Goal: Task Accomplishment & Management: Use online tool/utility

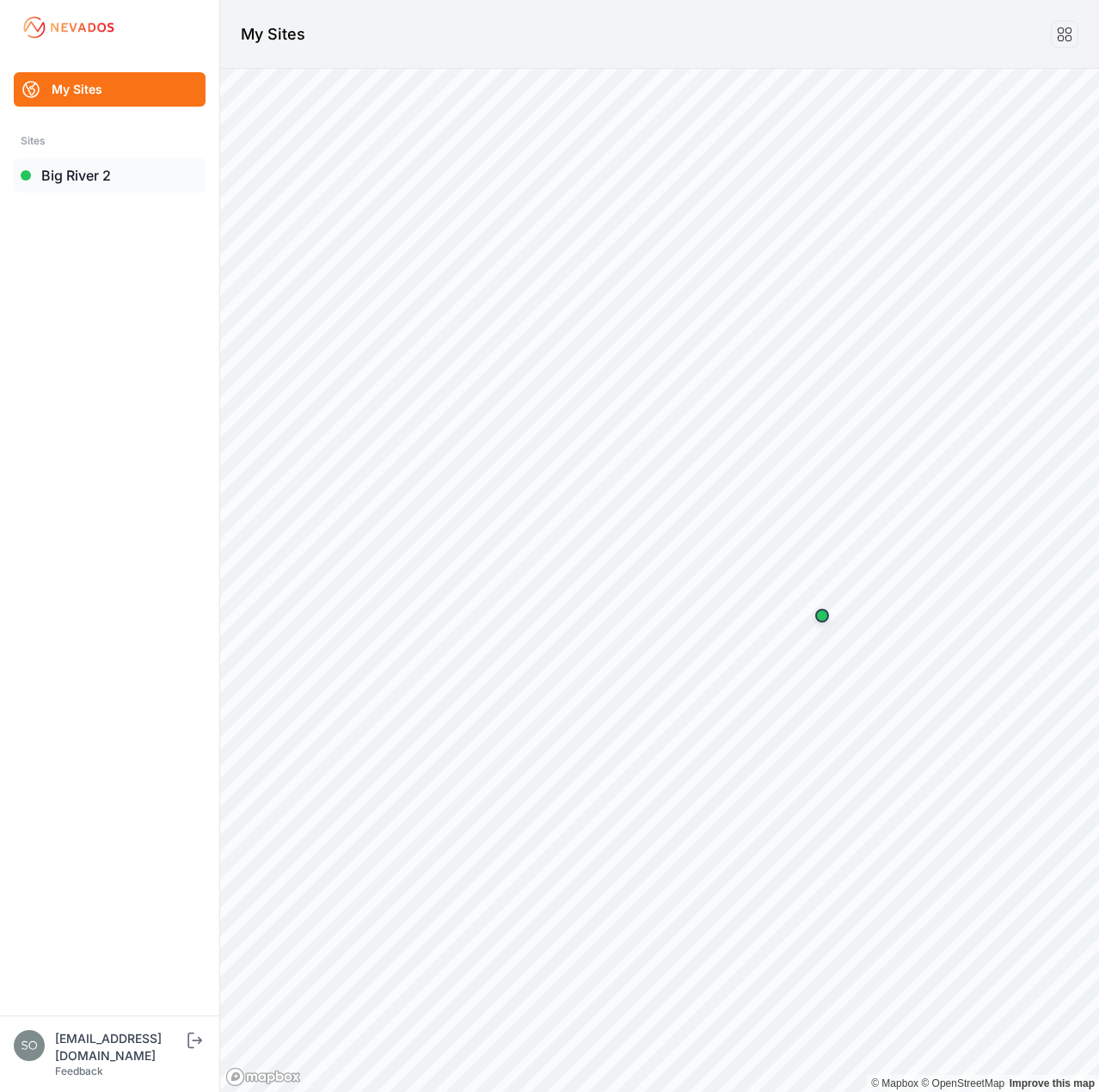
click at [116, 183] on link "Big River 2" at bounding box center [110, 175] width 192 height 34
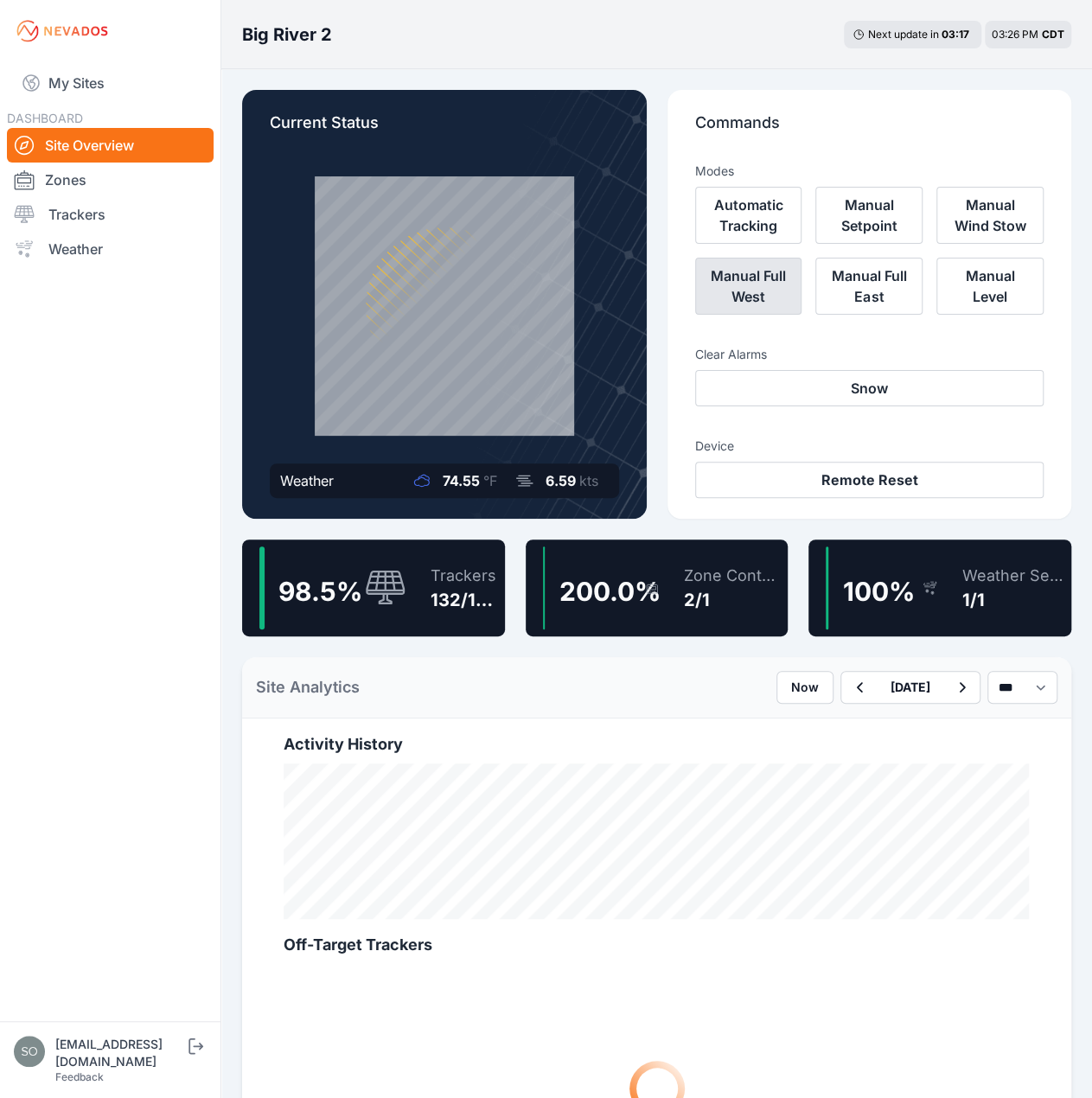
click at [776, 293] on button "Manual Full West" at bounding box center [749, 285] width 107 height 57
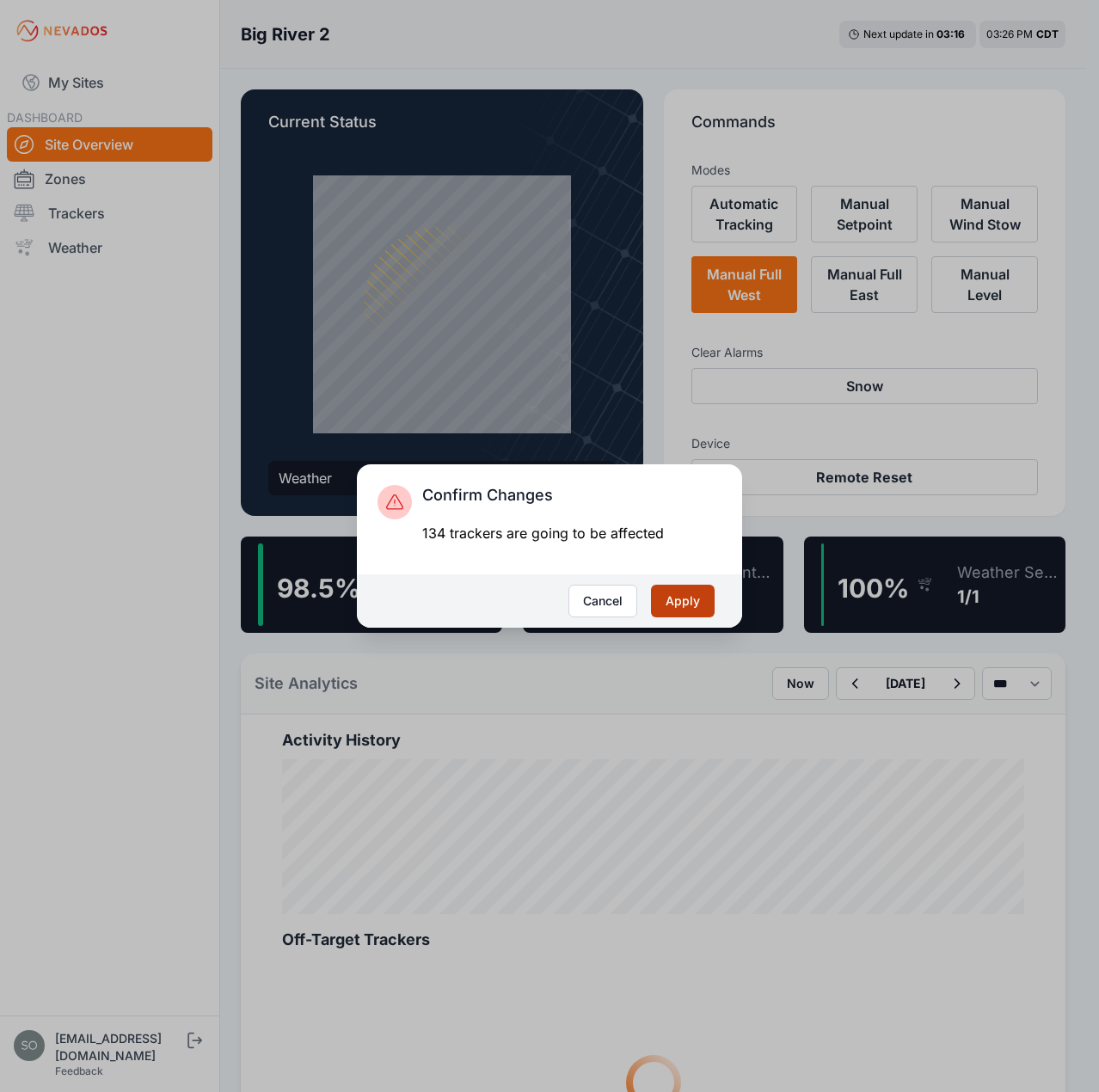
click at [680, 598] on button "Apply" at bounding box center [682, 600] width 64 height 32
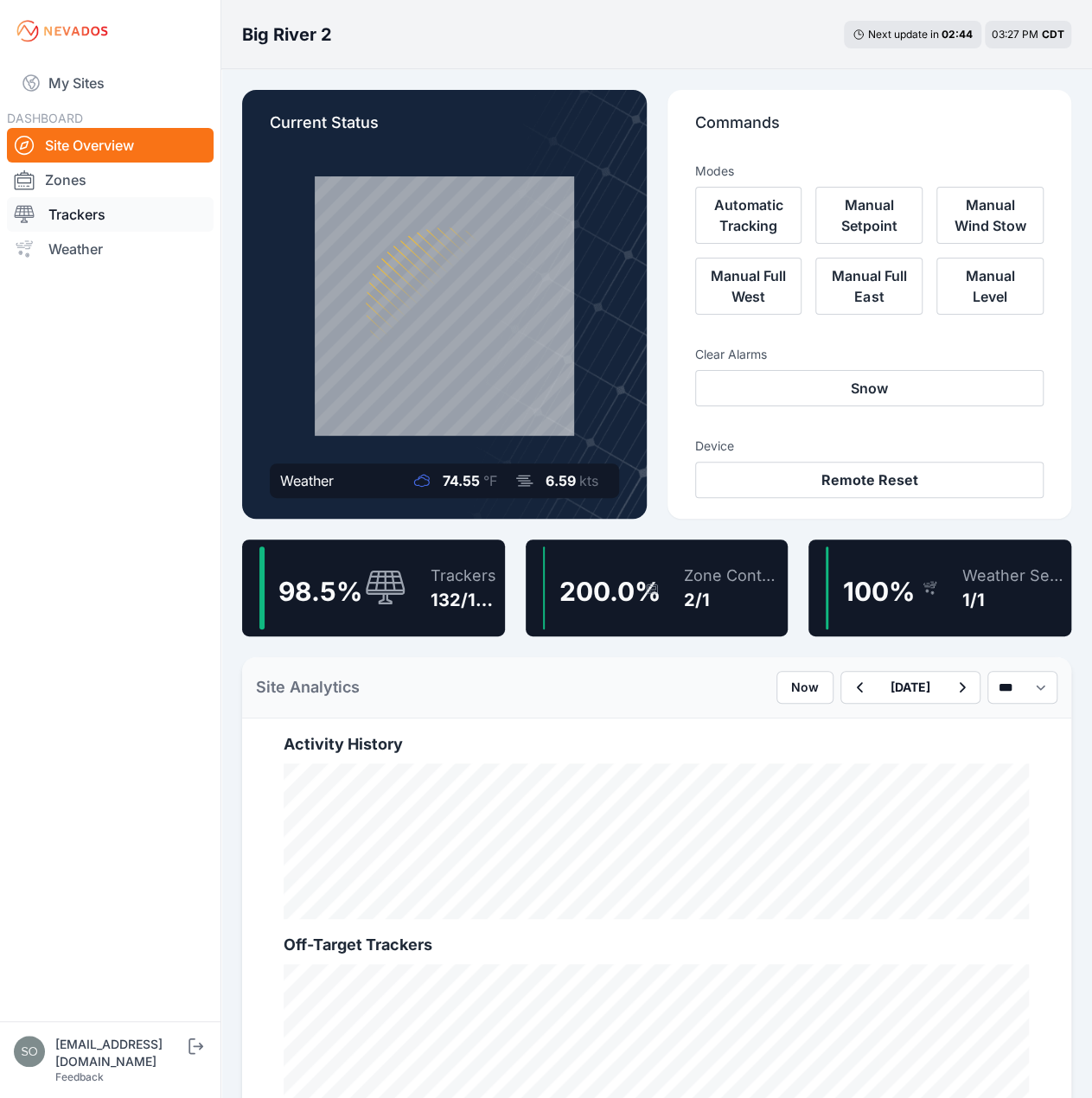
click at [109, 199] on link "Trackers" at bounding box center [110, 213] width 206 height 34
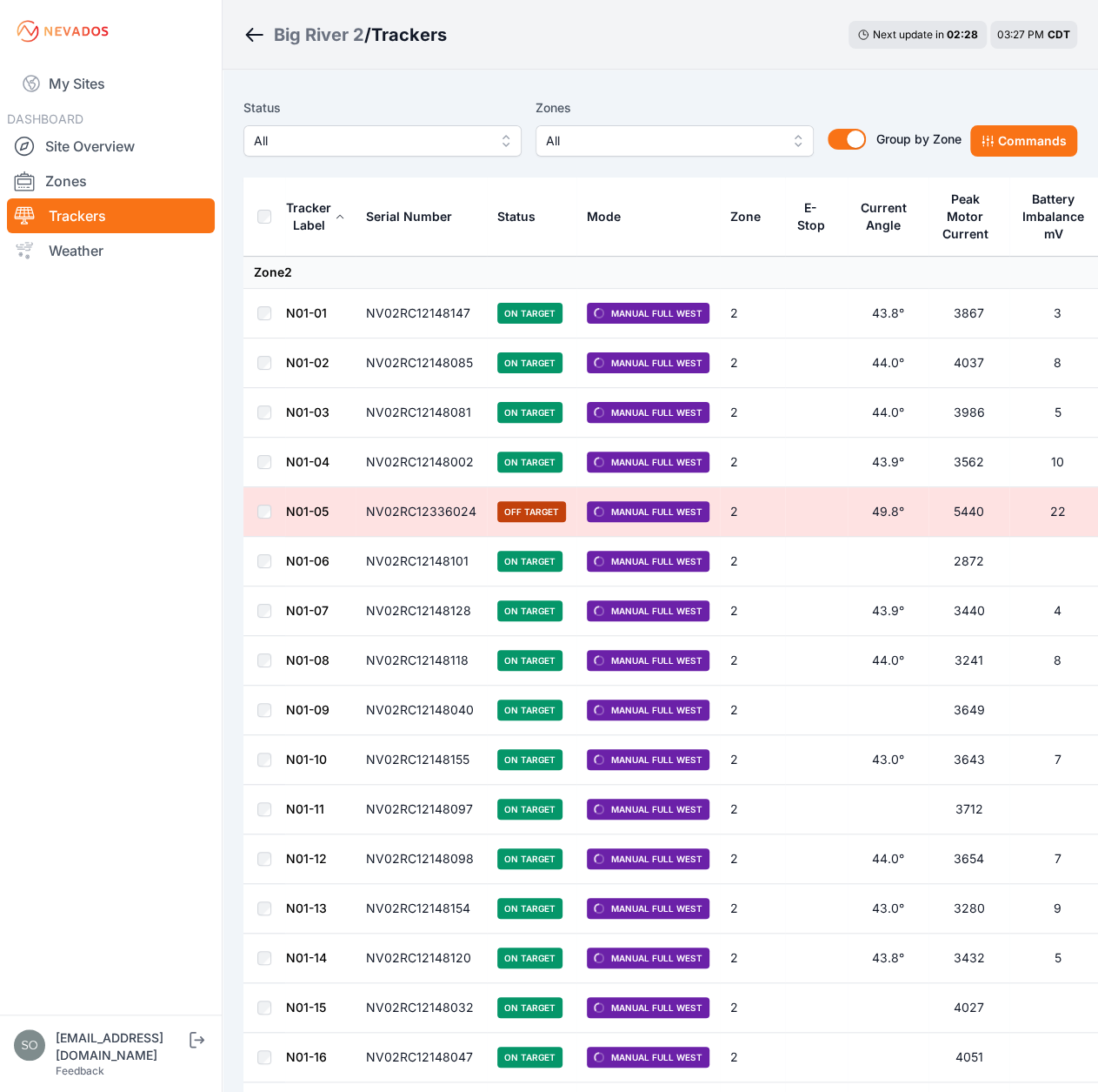
click at [244, 39] on icon "Breadcrumb" at bounding box center [254, 35] width 22 height 21
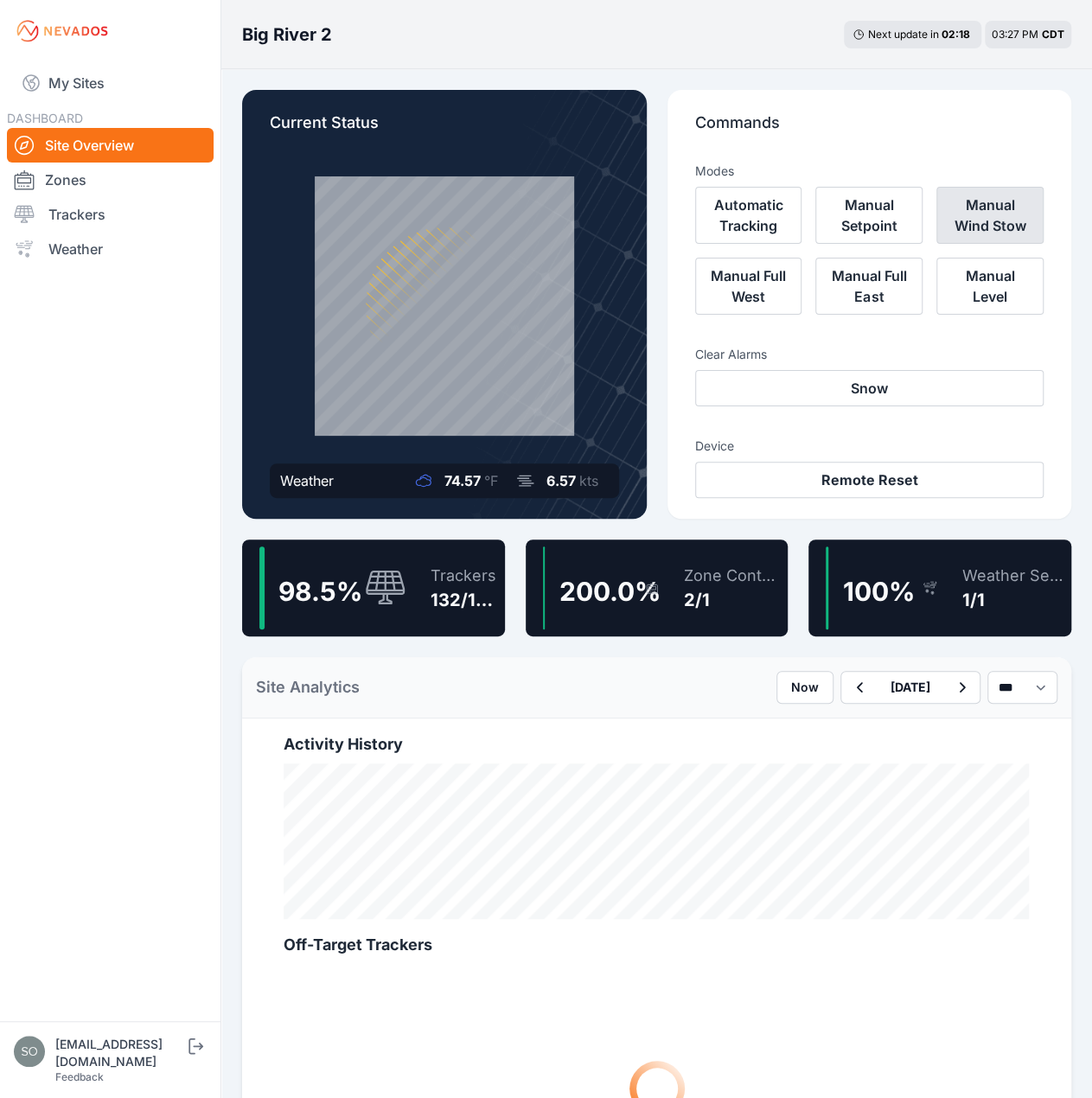
click at [1010, 227] on button "Manual Wind Stow" at bounding box center [990, 215] width 107 height 57
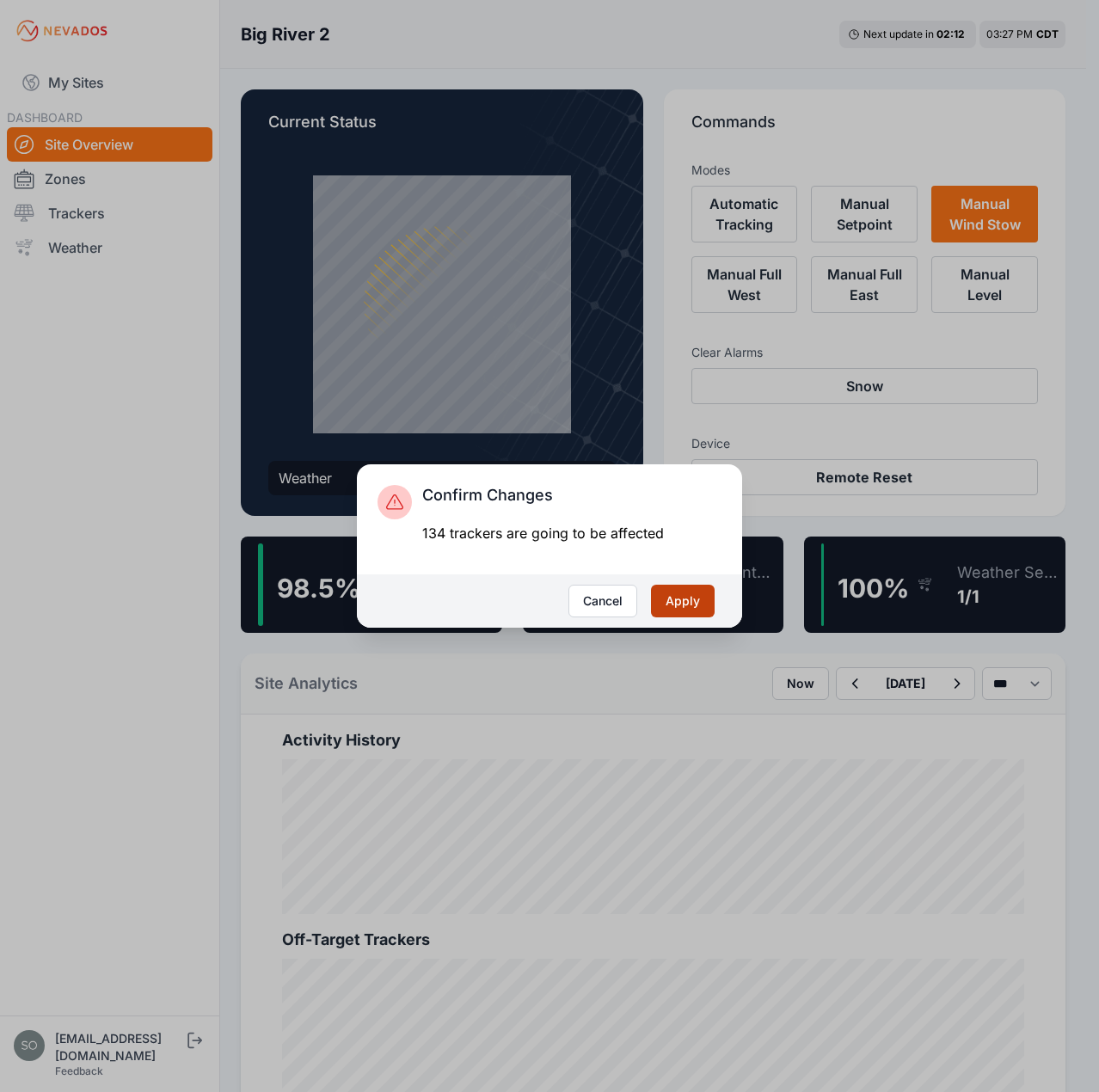
click at [686, 591] on button "Apply" at bounding box center [682, 600] width 64 height 32
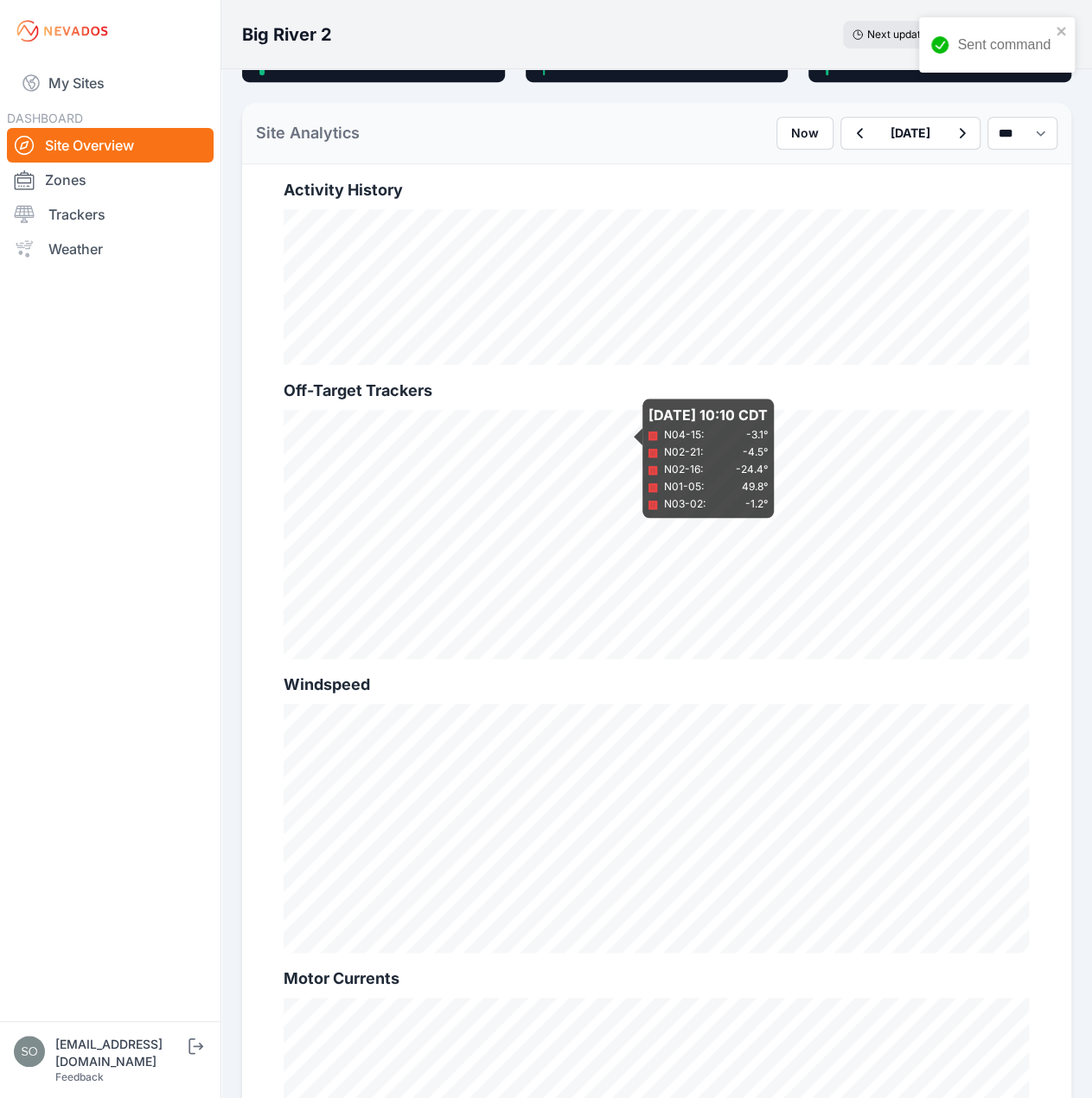
scroll to position [830, 0]
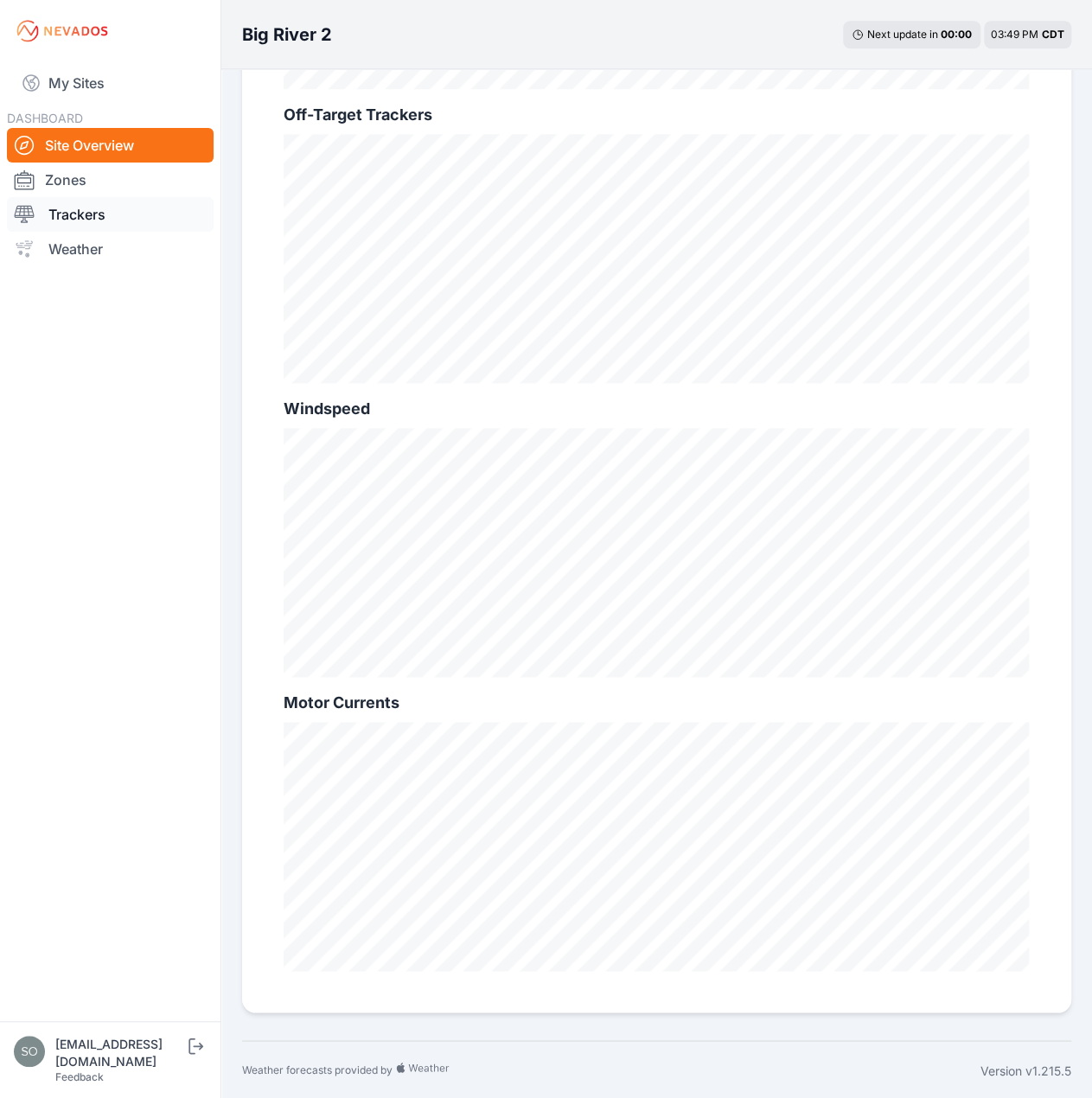
click at [132, 217] on link "Trackers" at bounding box center [110, 213] width 206 height 34
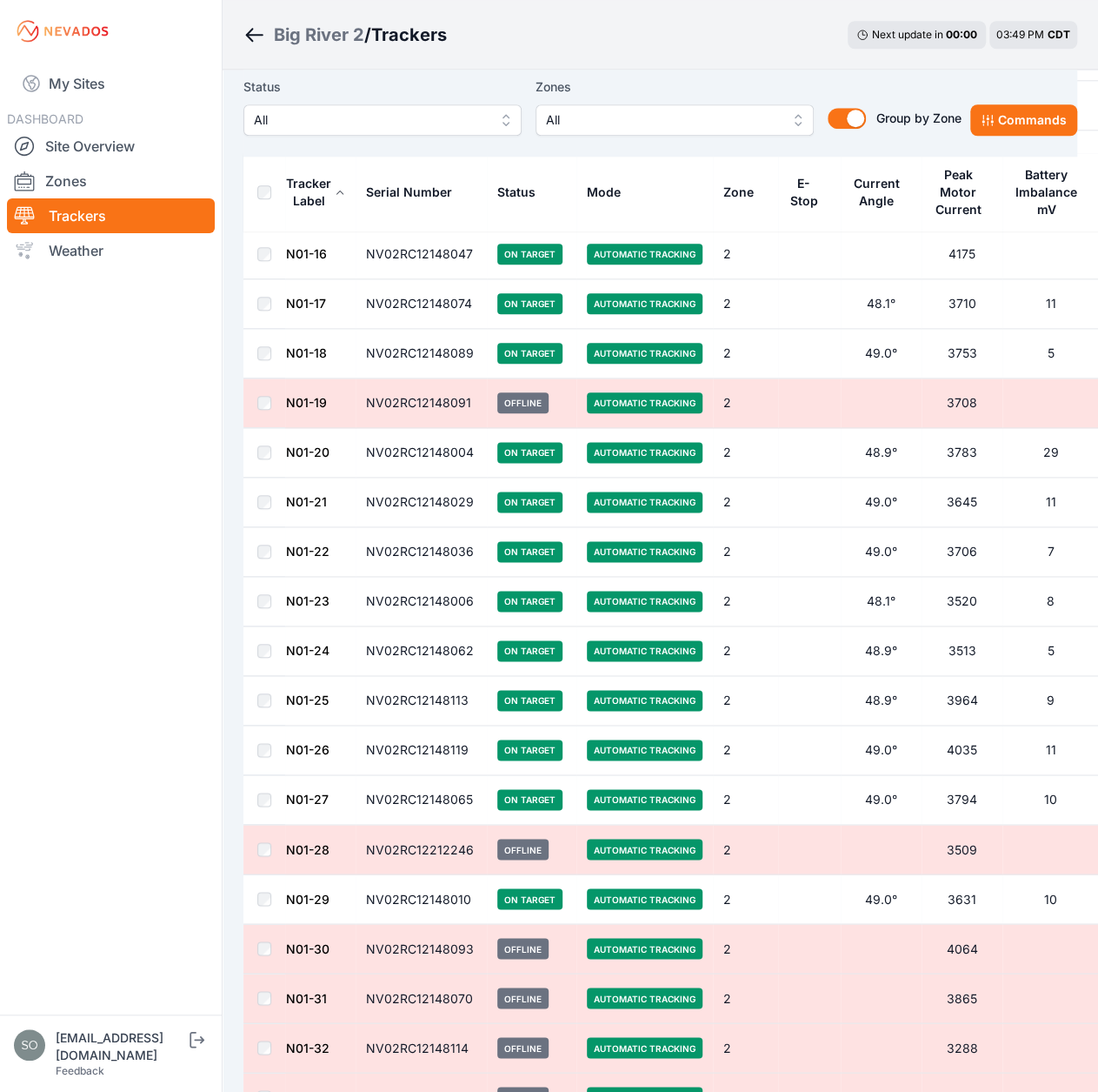
scroll to position [609, 0]
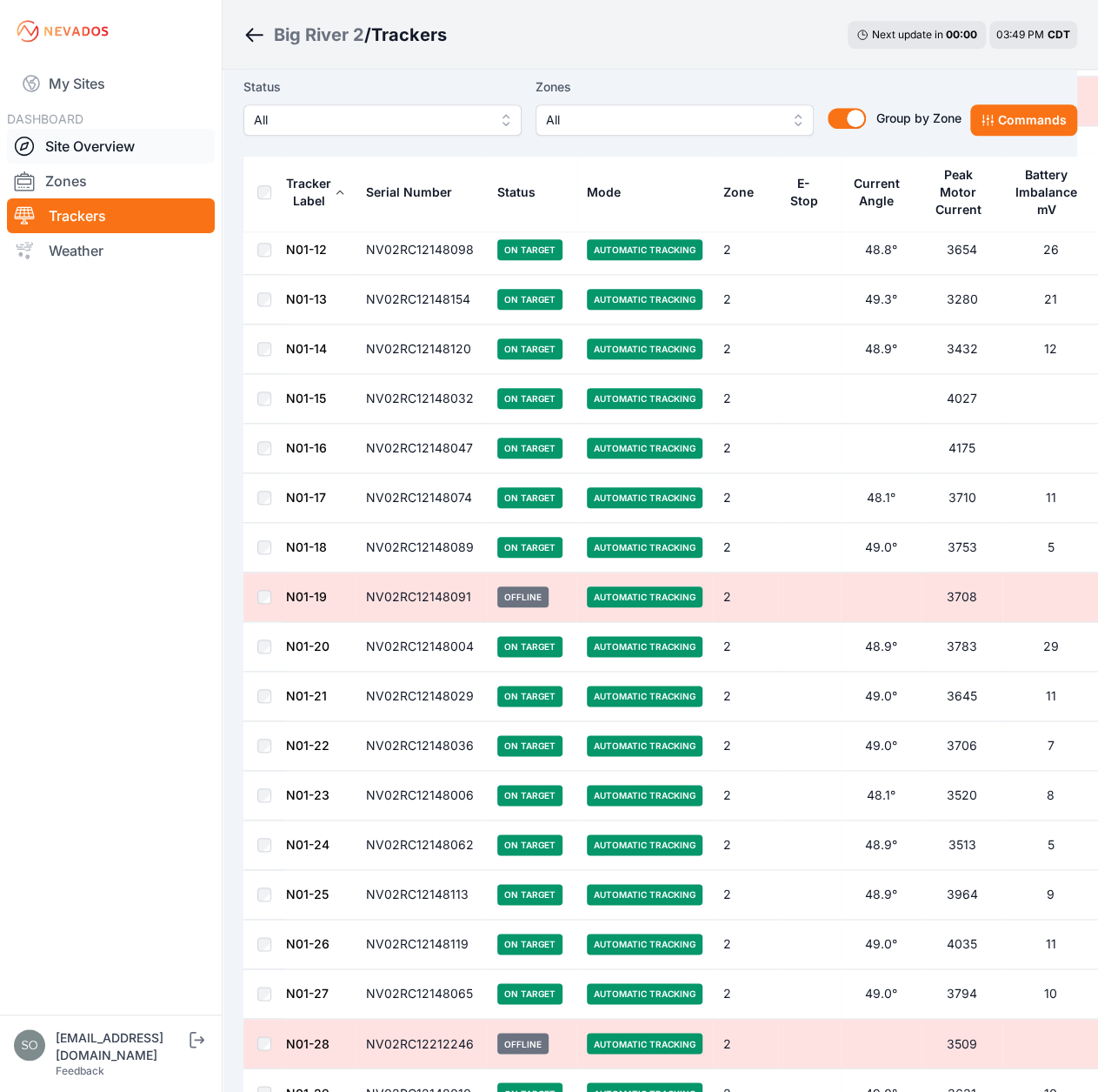
click at [120, 129] on link "Site Overview" at bounding box center [110, 146] width 208 height 34
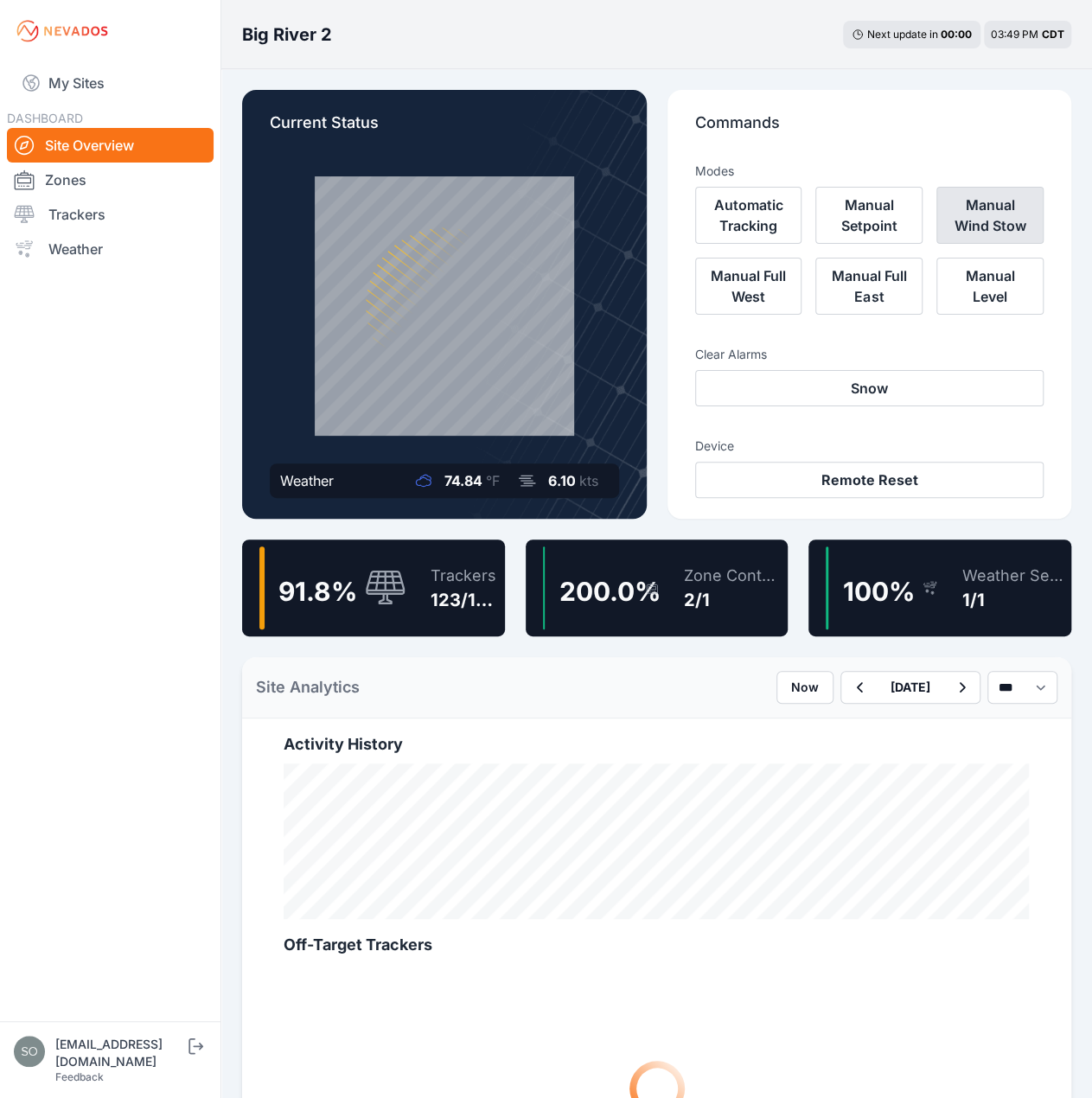
click at [973, 232] on button "Manual Wind Stow" at bounding box center [990, 215] width 107 height 57
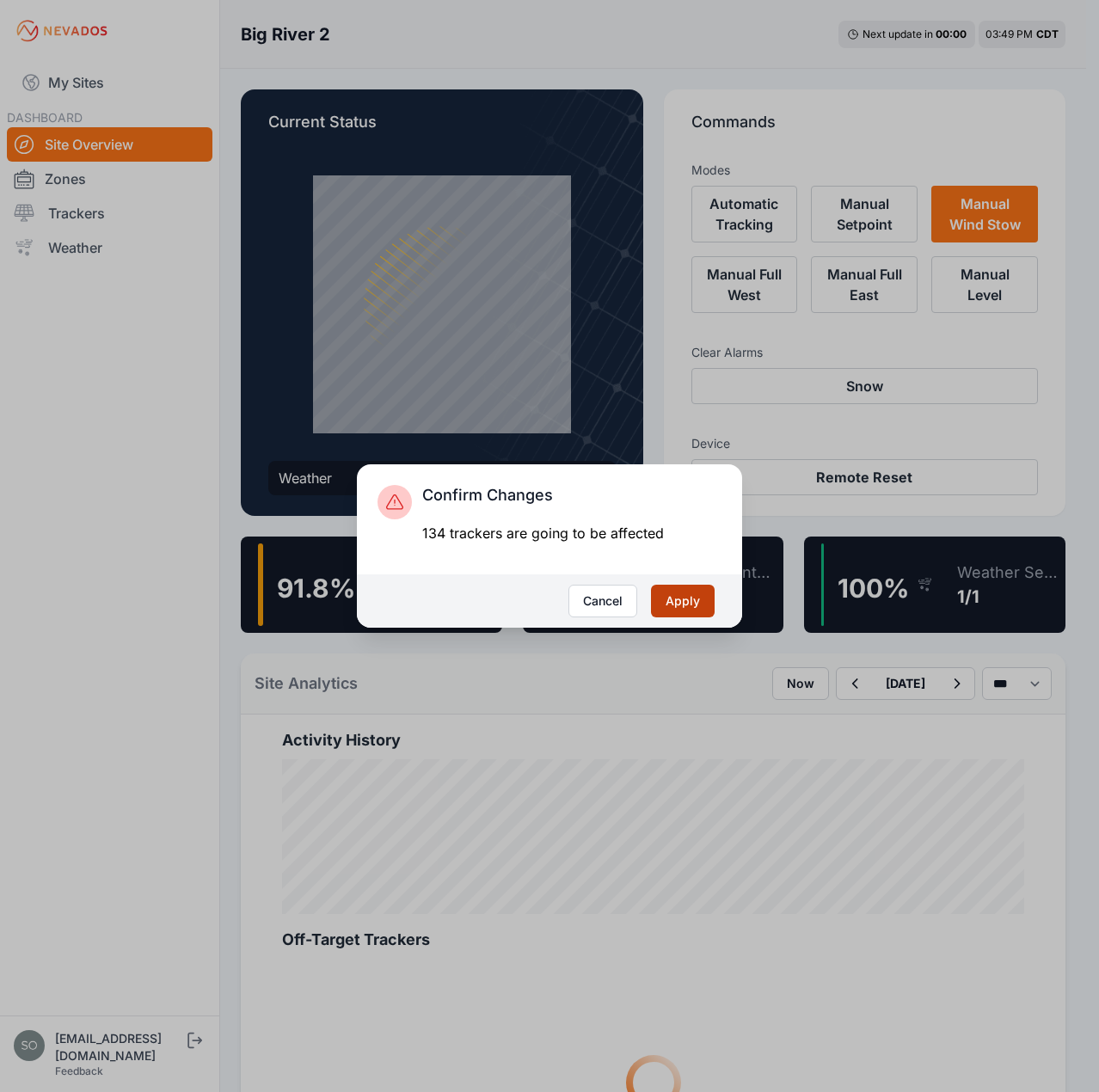
click at [681, 587] on button "Apply" at bounding box center [682, 600] width 64 height 32
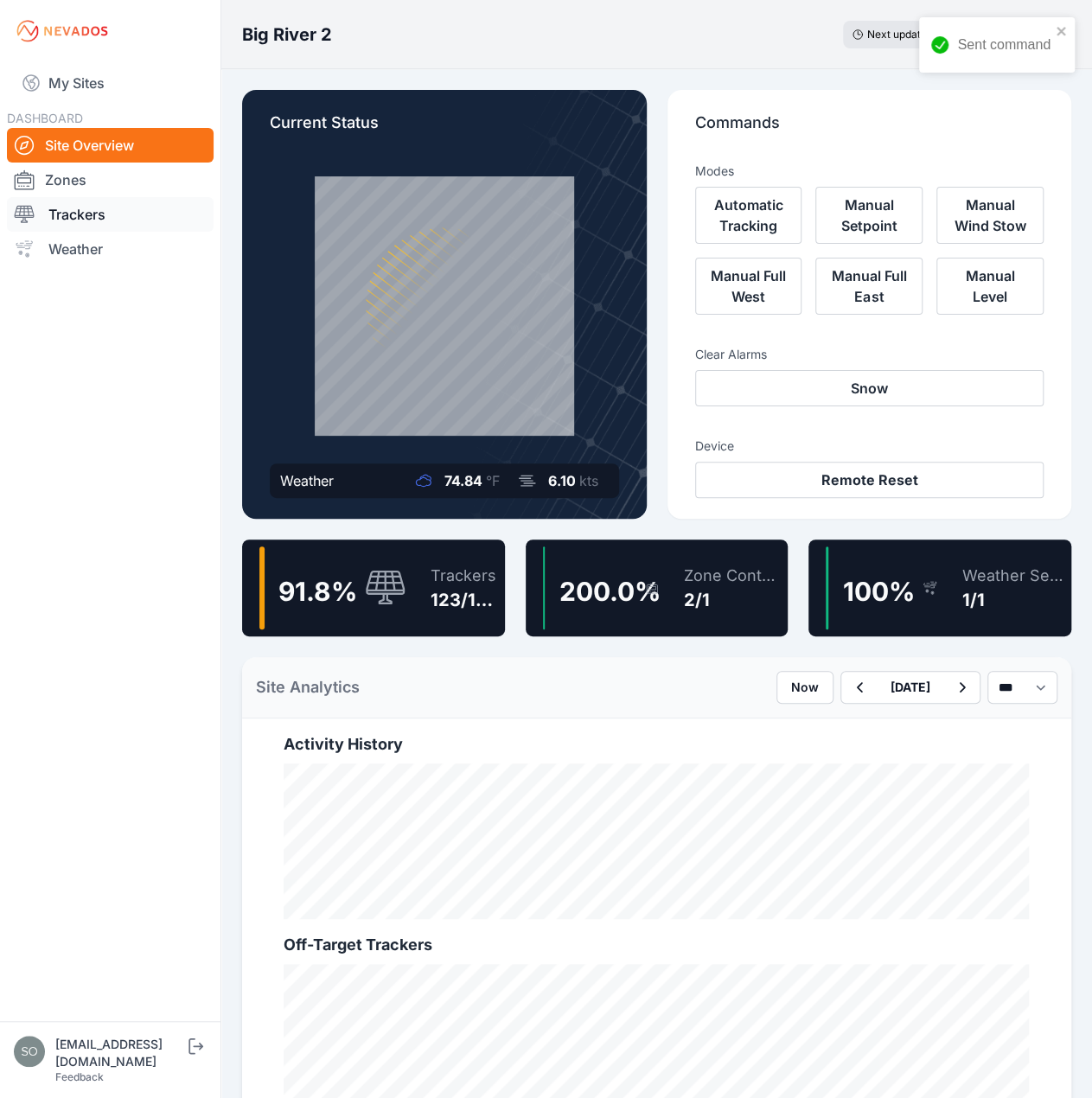
click at [128, 201] on link "Trackers" at bounding box center [110, 213] width 206 height 34
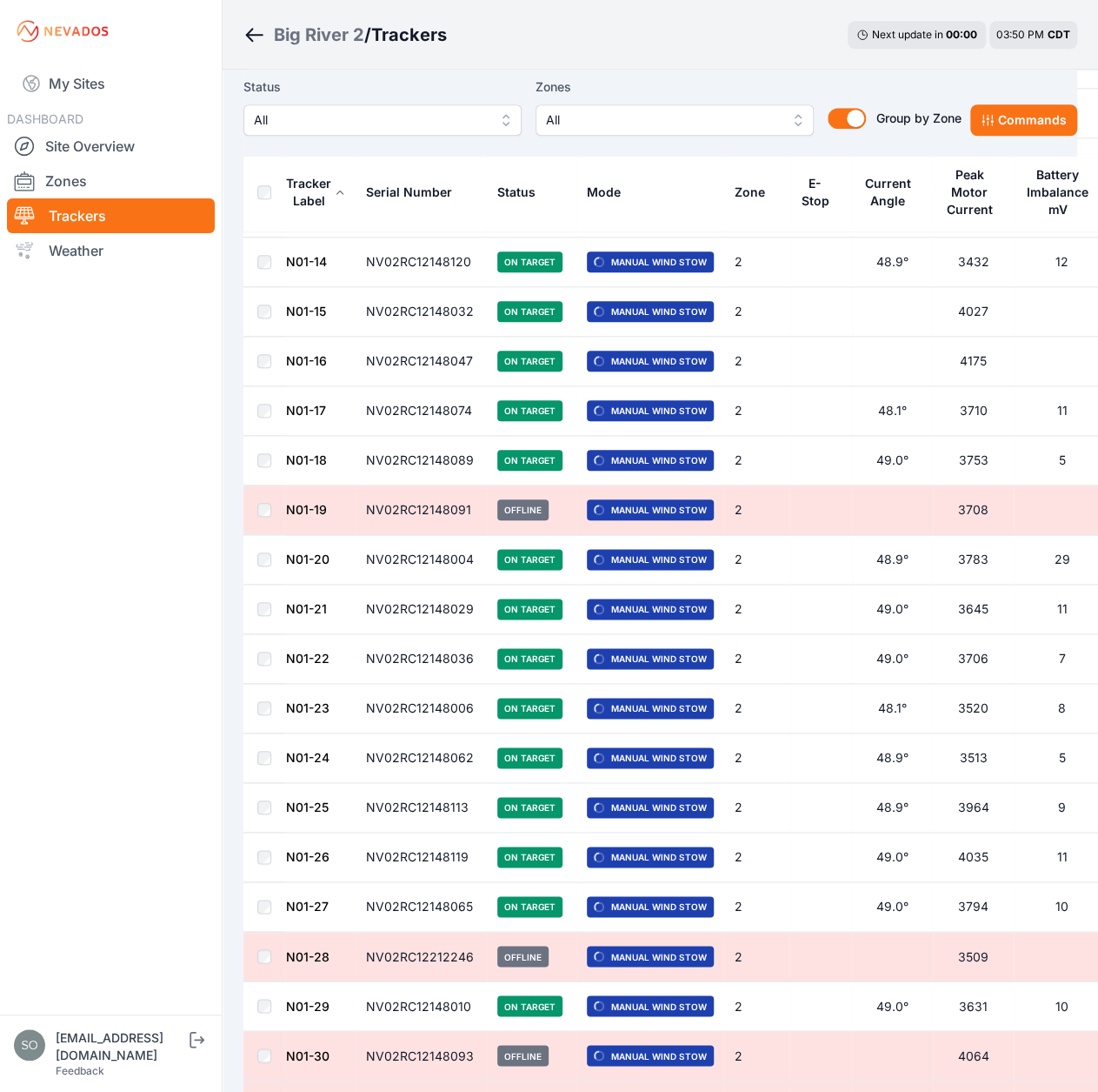
scroll to position [435, 0]
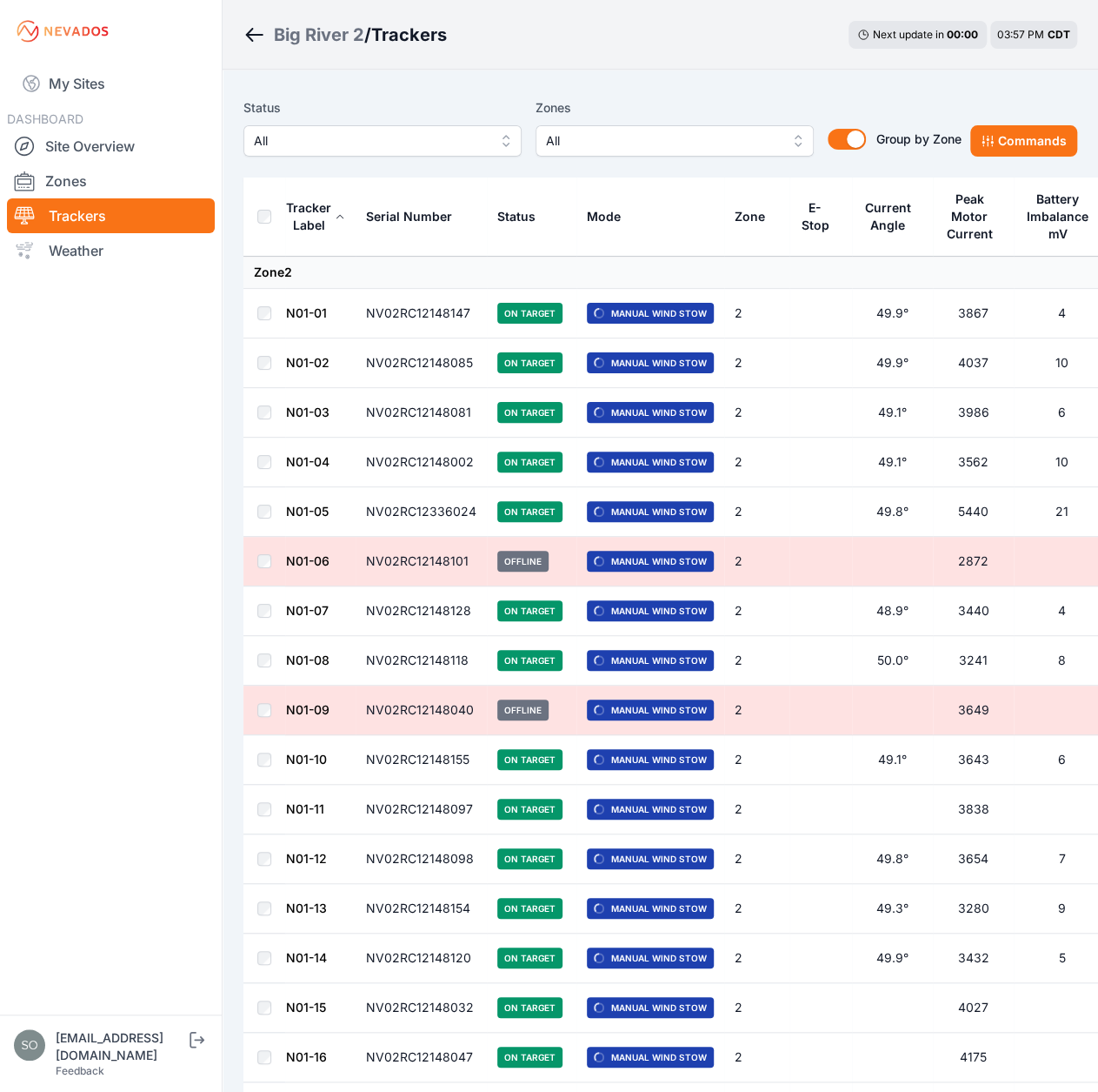
click at [897, 67] on div "Big River 2 / Trackers Next update in 00 : 00 03:57 PM CDT" at bounding box center [660, 34] width 875 height 70
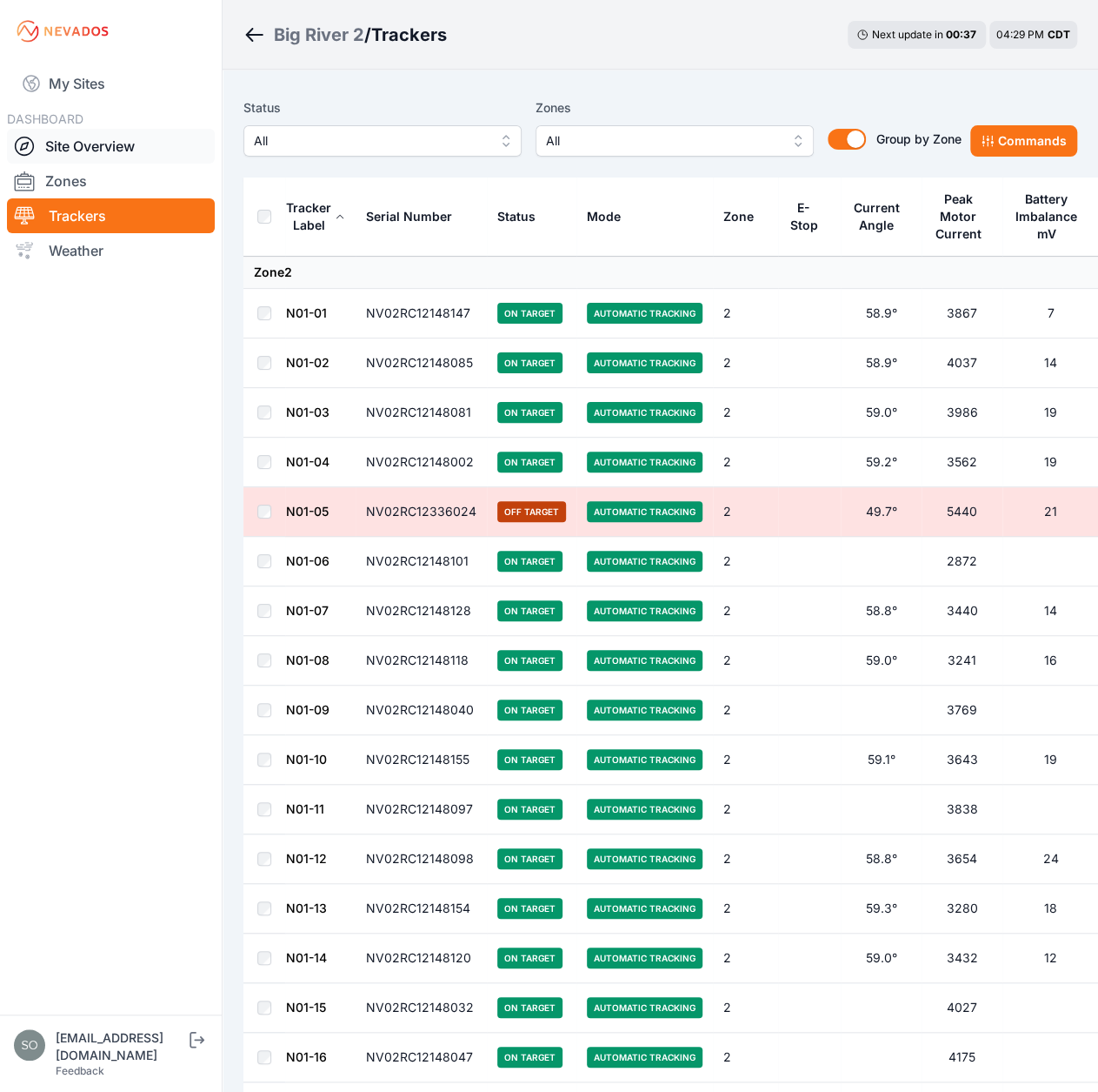
click at [131, 146] on link "Site Overview" at bounding box center [110, 146] width 208 height 34
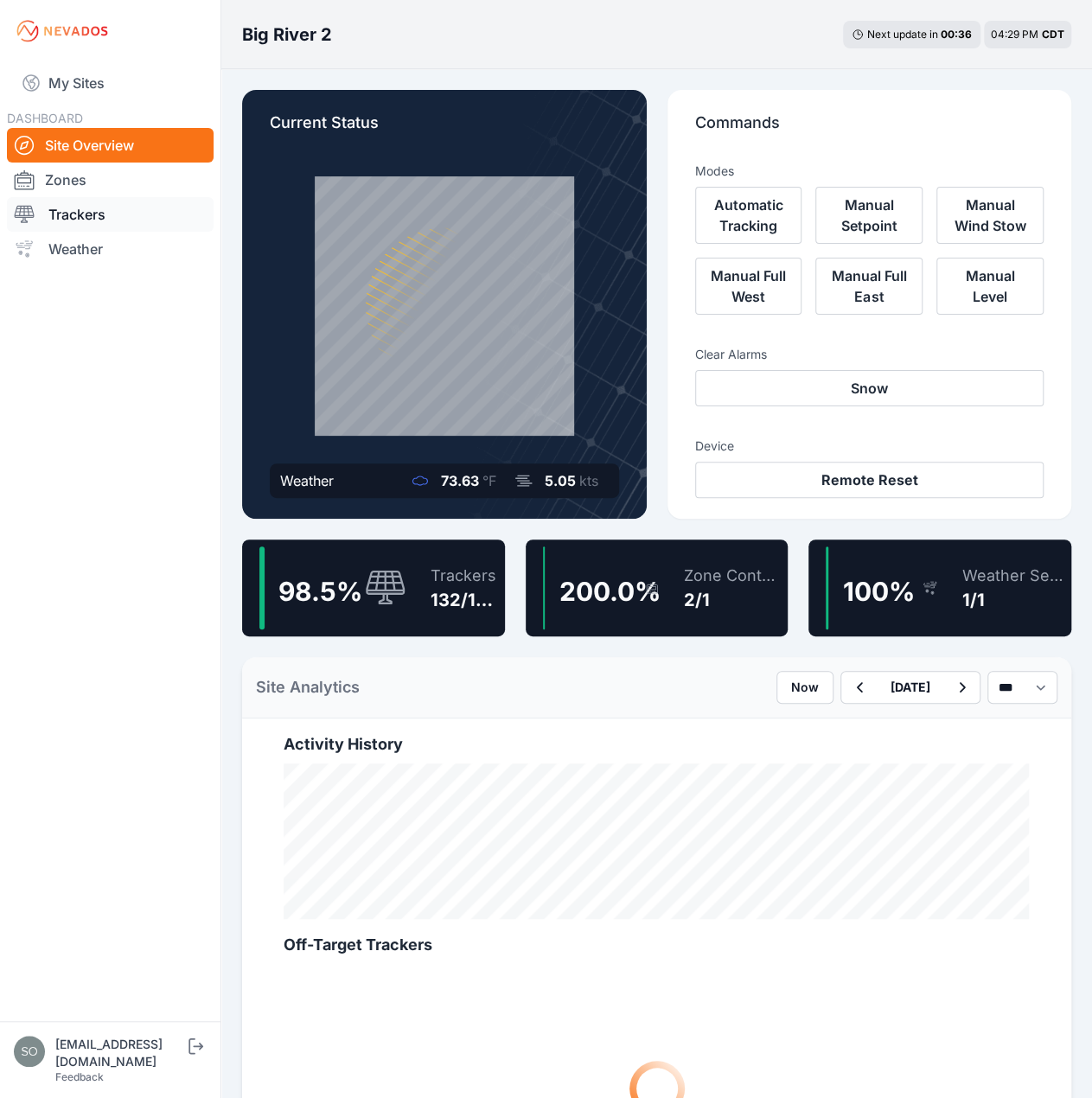
click at [100, 208] on link "Trackers" at bounding box center [110, 213] width 206 height 34
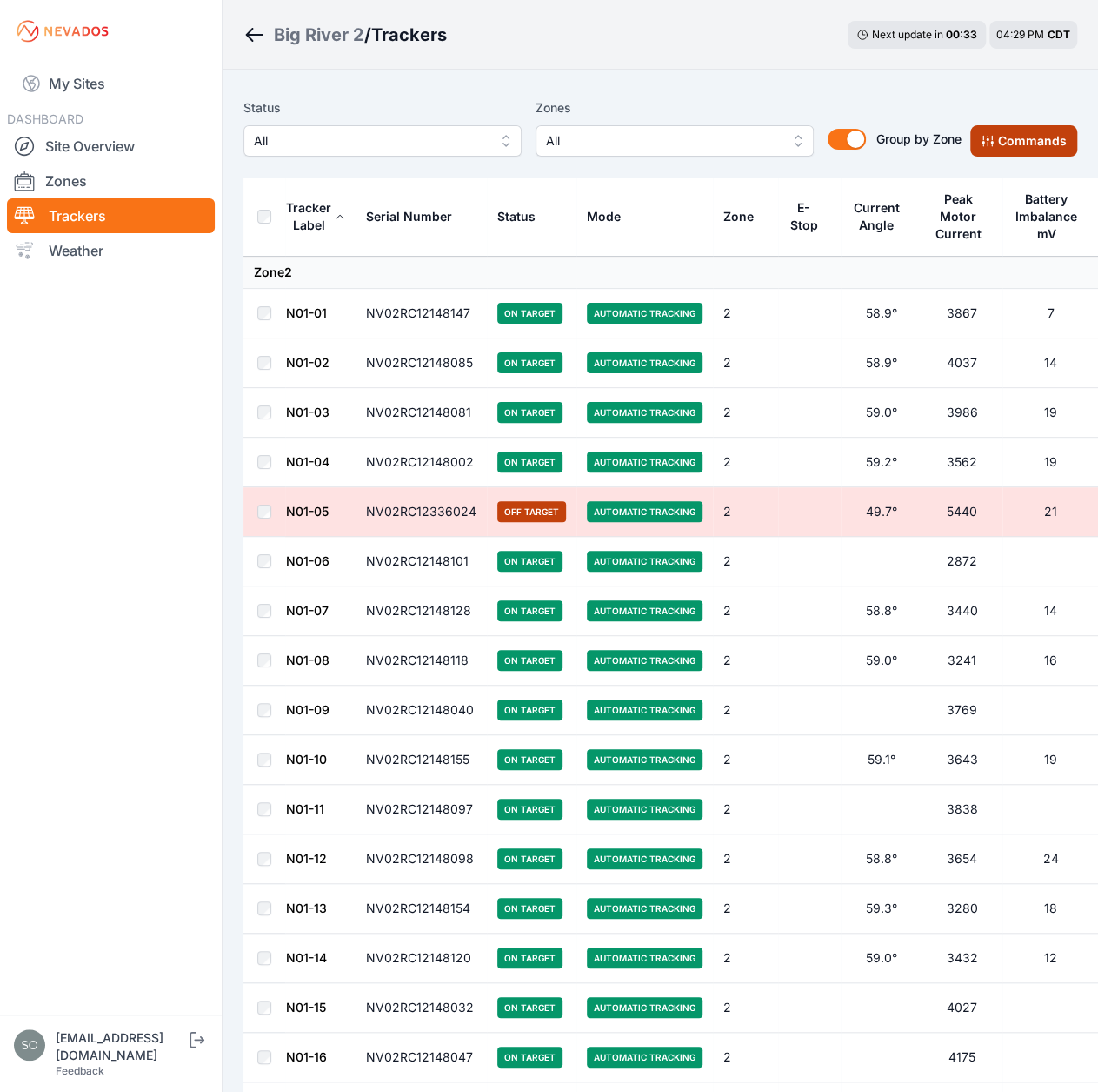
click at [1007, 149] on button "Commands" at bounding box center [1024, 140] width 107 height 31
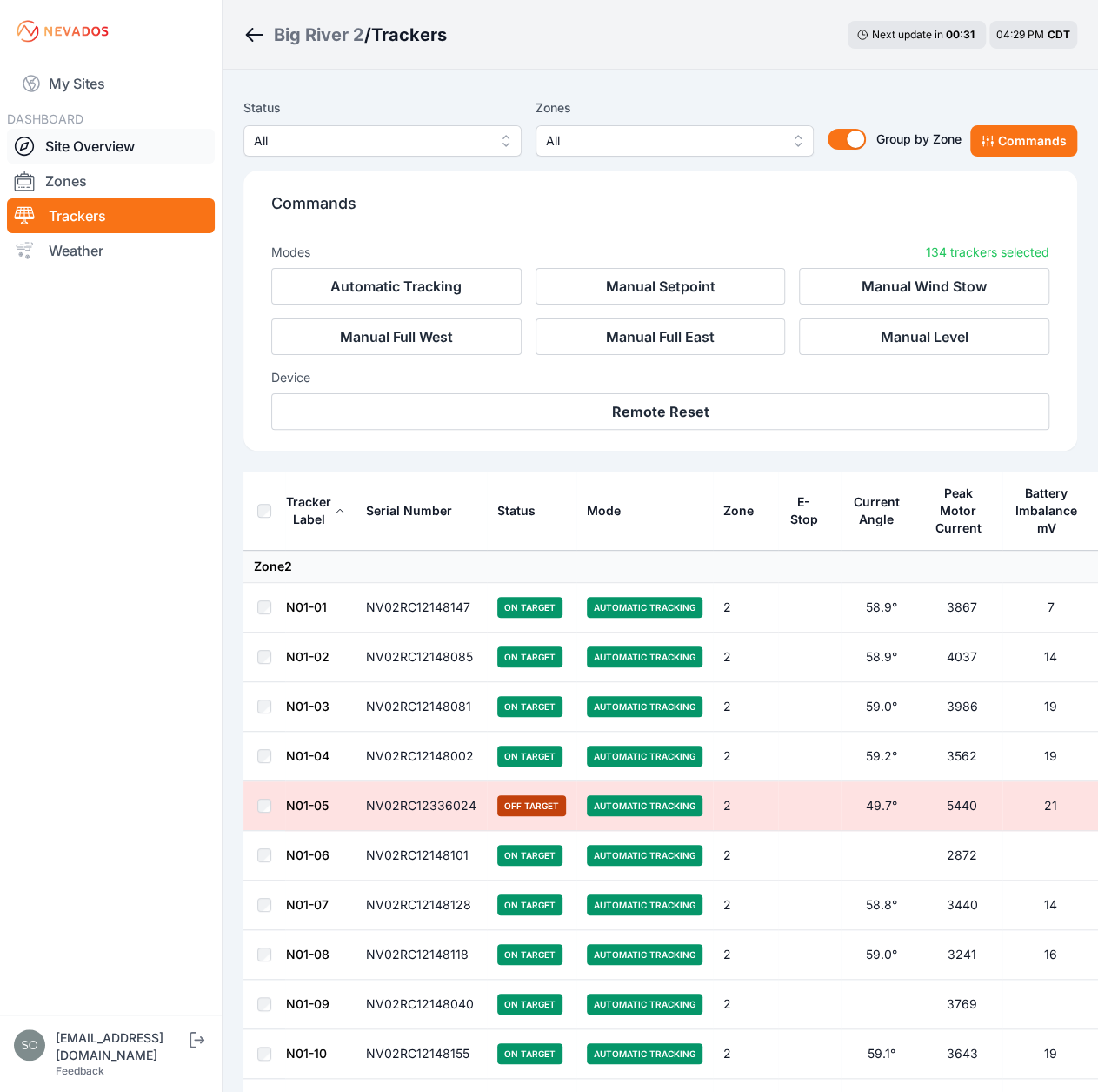
click at [140, 148] on link "Site Overview" at bounding box center [110, 146] width 208 height 34
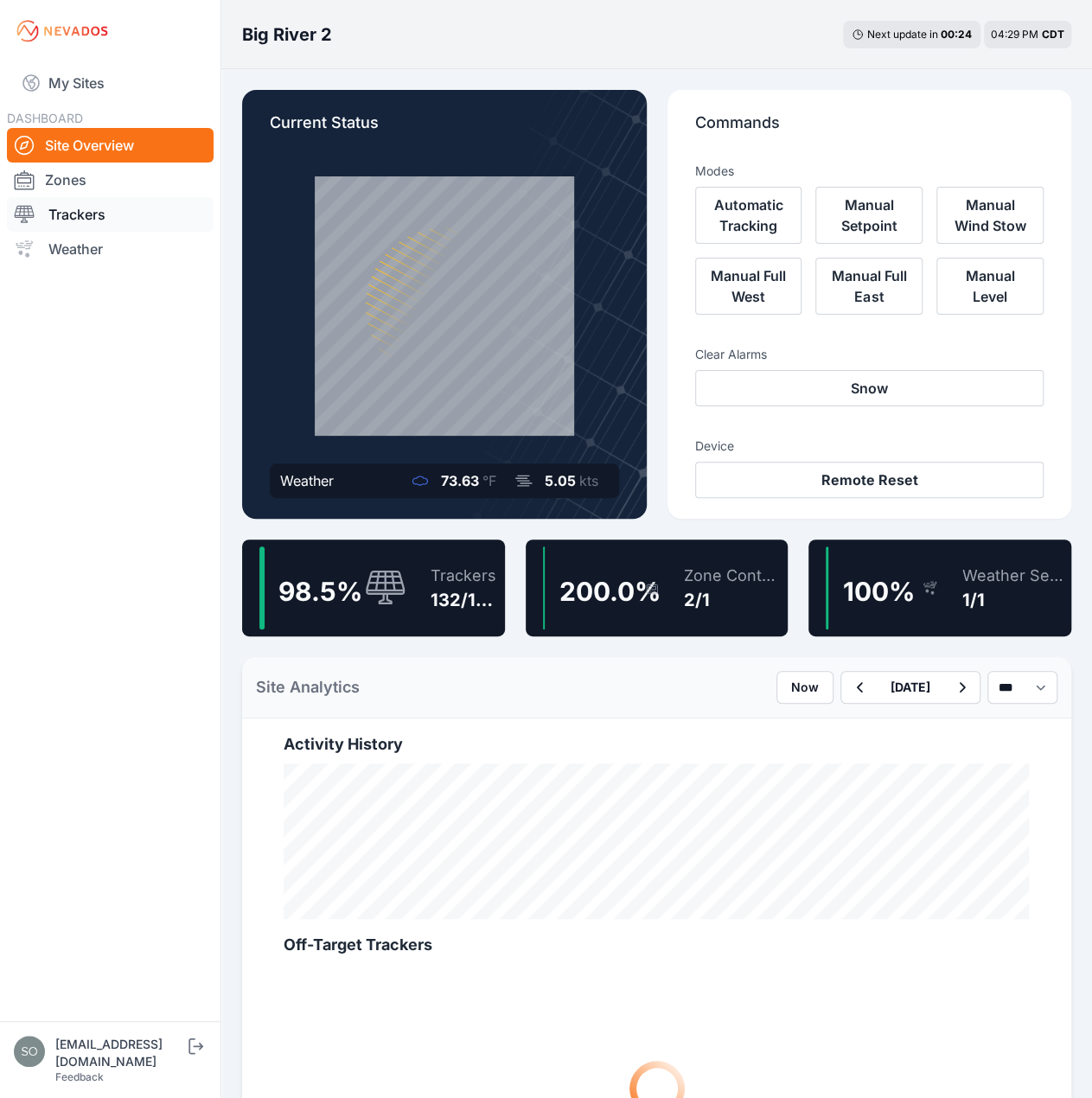
click at [151, 217] on link "Trackers" at bounding box center [110, 213] width 206 height 34
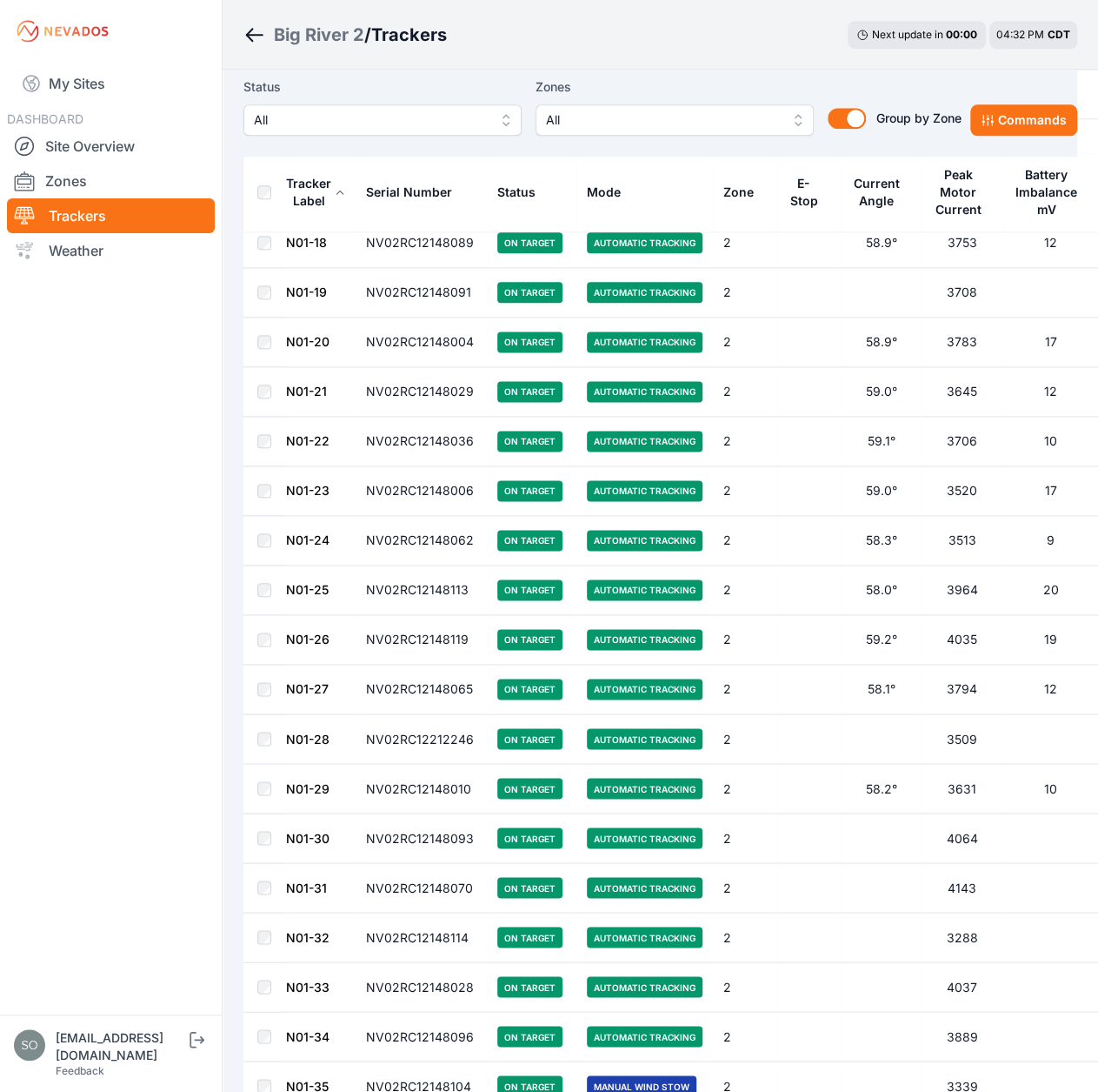
scroll to position [845, 0]
